Goal: Entertainment & Leisure: Consume media (video, audio)

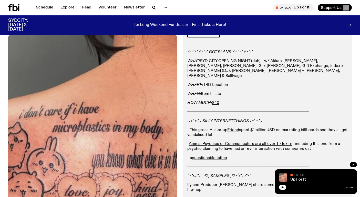
scroll to position [36, 0]
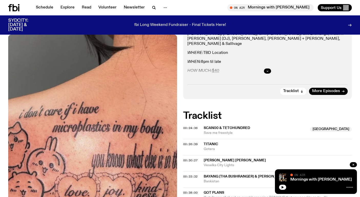
scroll to position [132, 0]
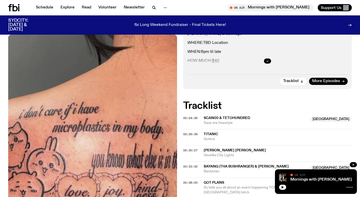
click at [17, 8] on icon at bounding box center [15, 7] width 5 height 7
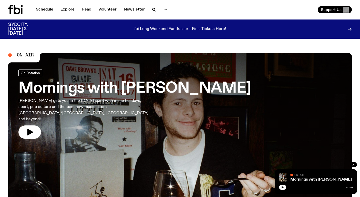
click at [155, 5] on div "Schedule Explore Read Volunteer Newsletter" at bounding box center [93, 9] width 170 height 9
click at [152, 7] on icon "button" at bounding box center [154, 10] width 6 height 6
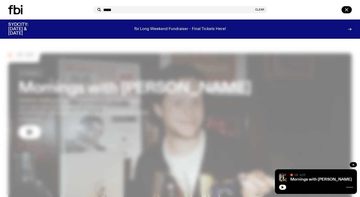
type input "******"
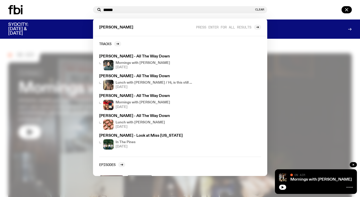
click at [284, 49] on div at bounding box center [180, 98] width 360 height 197
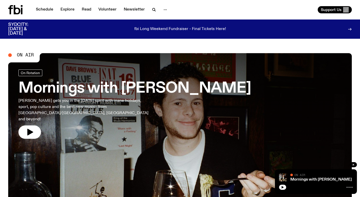
click at [71, 82] on h3 "Mornings with [PERSON_NAME]" at bounding box center [134, 88] width 233 height 14
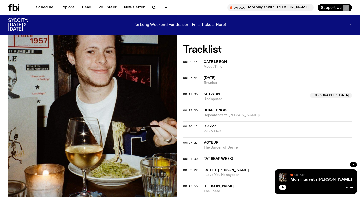
scroll to position [152, 0]
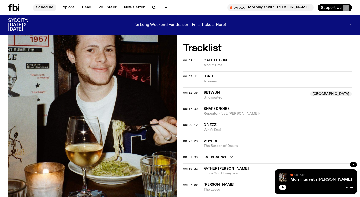
click at [46, 10] on link "Schedule" at bounding box center [45, 7] width 24 height 7
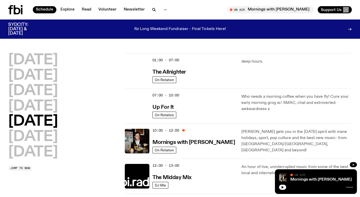
scroll to position [0, 0]
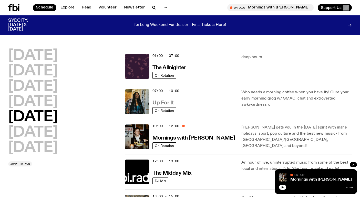
click at [168, 102] on h3 "Up For It" at bounding box center [163, 102] width 21 height 5
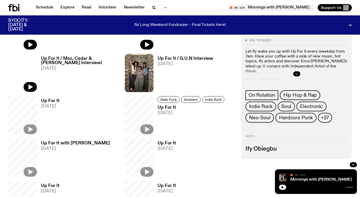
scroll to position [210, 0]
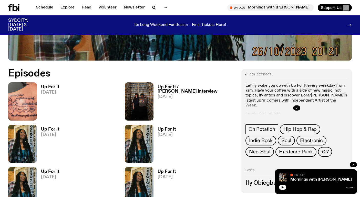
click at [55, 90] on span "[DATE]" at bounding box center [50, 92] width 18 height 4
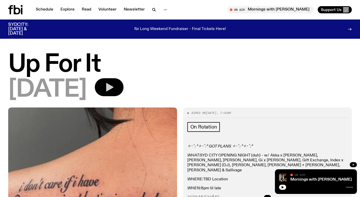
click at [114, 86] on icon "button" at bounding box center [109, 87] width 10 height 10
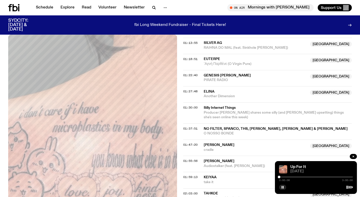
scroll to position [414, 0]
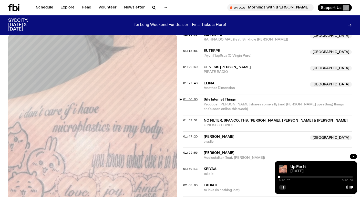
click at [191, 98] on span "01:30:00" at bounding box center [190, 99] width 14 height 4
click at [155, 8] on icon "button" at bounding box center [155, 8] width 1 height 1
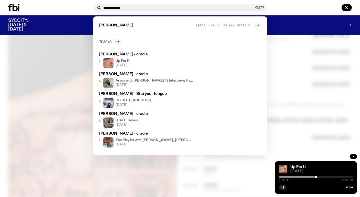
type input "**********"
click at [306, 70] on div at bounding box center [180, 98] width 360 height 197
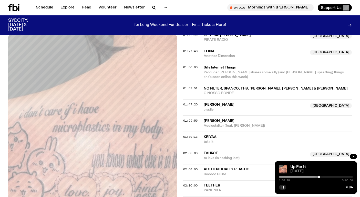
scroll to position [454, 0]
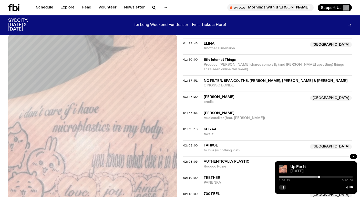
click at [321, 177] on div at bounding box center [316, 176] width 74 height 1
click at [320, 176] on div at bounding box center [320, 177] width 3 height 3
click at [320, 176] on div at bounding box center [319, 177] width 3 height 3
click at [320, 176] on div at bounding box center [320, 177] width 3 height 3
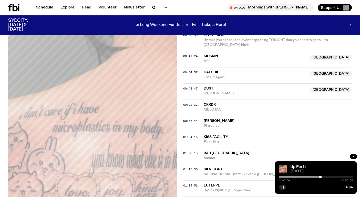
scroll to position [280, 0]
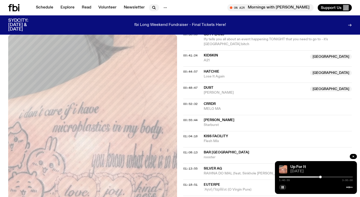
click at [152, 11] on button "button" at bounding box center [154, 7] width 10 height 7
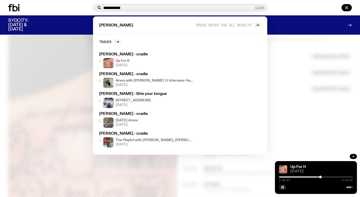
click at [258, 6] on button "Clear" at bounding box center [259, 7] width 9 height 3
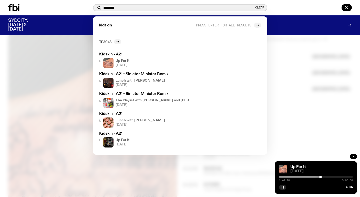
type input "*******"
click at [57, 6] on div at bounding box center [49, 7] width 83 height 7
click at [315, 116] on div at bounding box center [180, 98] width 360 height 197
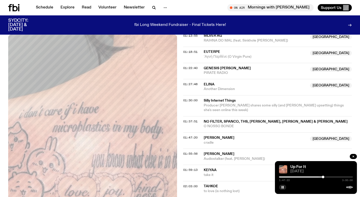
scroll to position [430, 0]
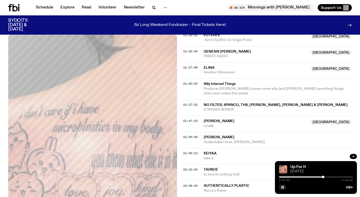
click at [325, 177] on div at bounding box center [316, 176] width 74 height 1
click at [325, 177] on div at bounding box center [325, 177] width 3 height 3
click at [324, 177] on div at bounding box center [324, 177] width 3 height 3
click at [325, 177] on div at bounding box center [324, 177] width 3 height 3
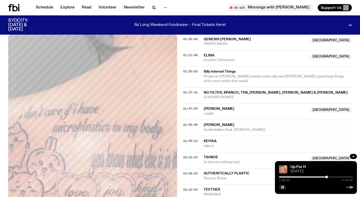
scroll to position [457, 0]
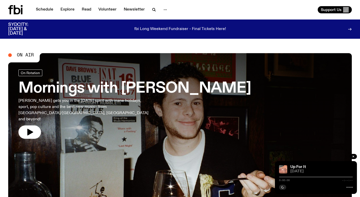
click at [14, 13] on icon at bounding box center [17, 9] width 7 height 9
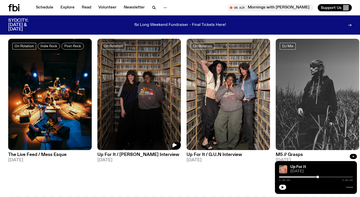
scroll to position [243, 0]
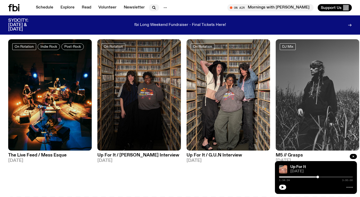
click at [153, 9] on icon "button" at bounding box center [154, 8] width 6 height 6
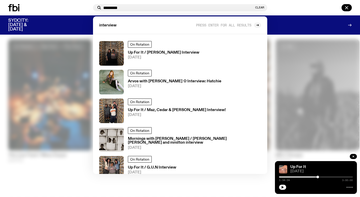
scroll to position [146, 0]
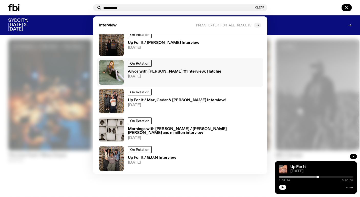
type input "*********"
click at [185, 70] on h3 "Arvos with [PERSON_NAME] ✩ Interview: Hatchie" at bounding box center [175, 72] width 94 height 4
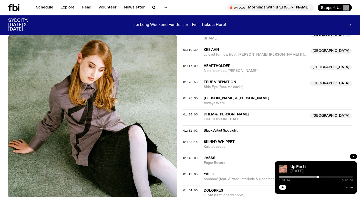
scroll to position [376, 0]
